Goal: Check status: Check status

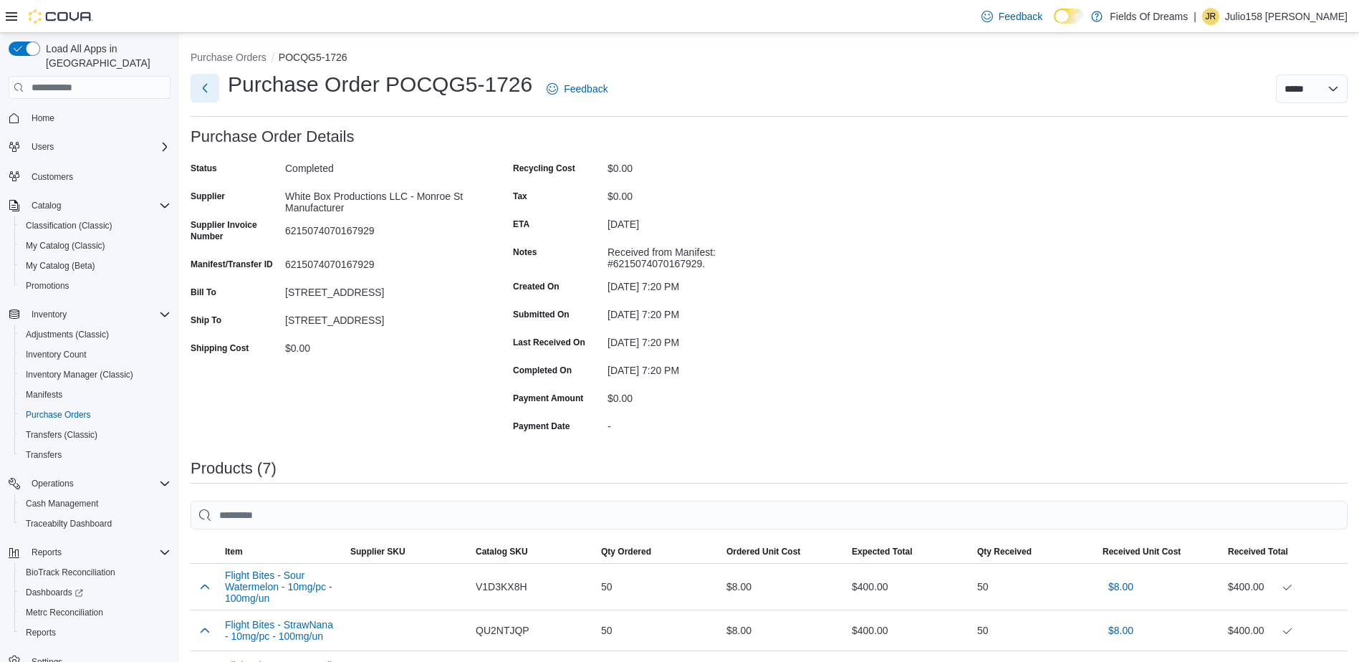
click at [204, 94] on button "Next" at bounding box center [204, 88] width 29 height 29
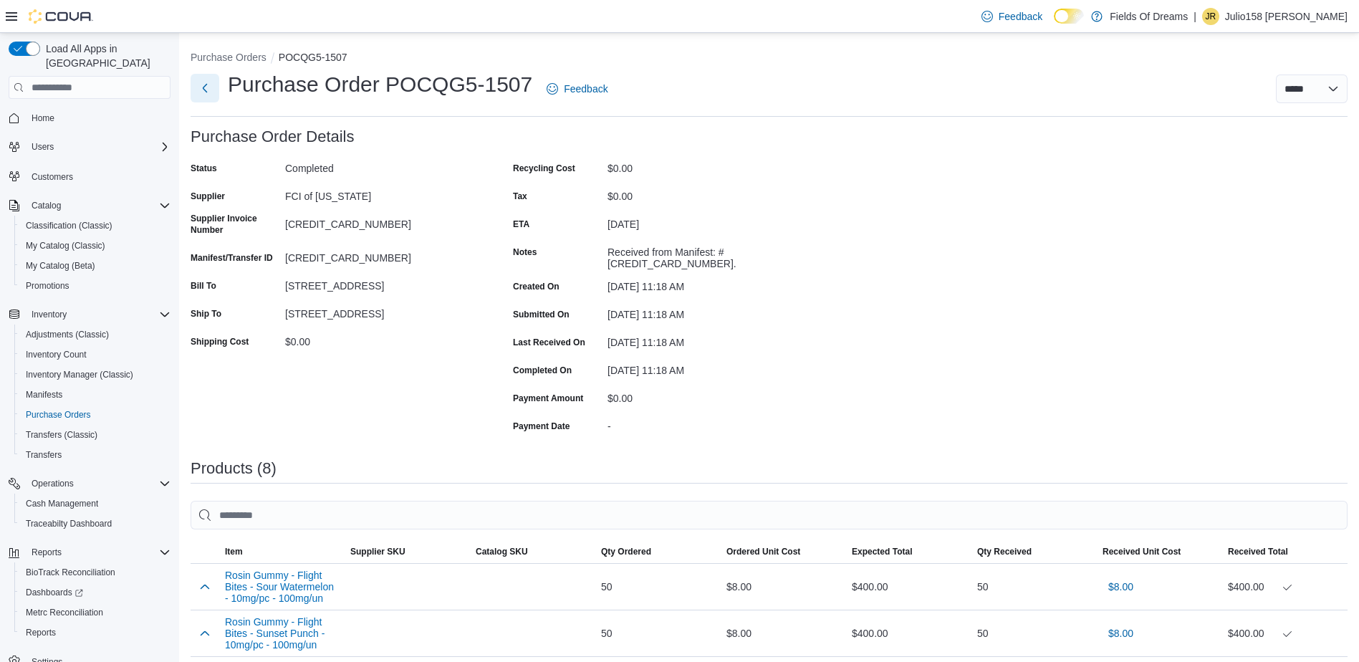
click at [213, 96] on button "Next" at bounding box center [204, 88] width 29 height 29
